Goal: Information Seeking & Learning: Learn about a topic

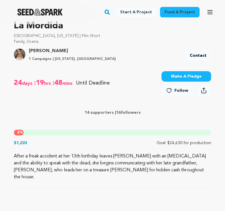
scroll to position [178, 0]
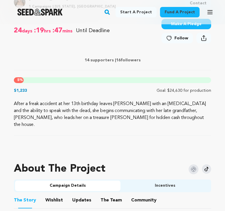
scroll to position [236, 0]
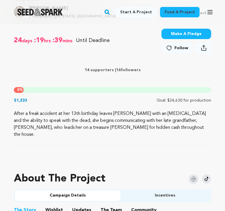
scroll to position [223, 0]
